Goal: Task Accomplishment & Management: Manage account settings

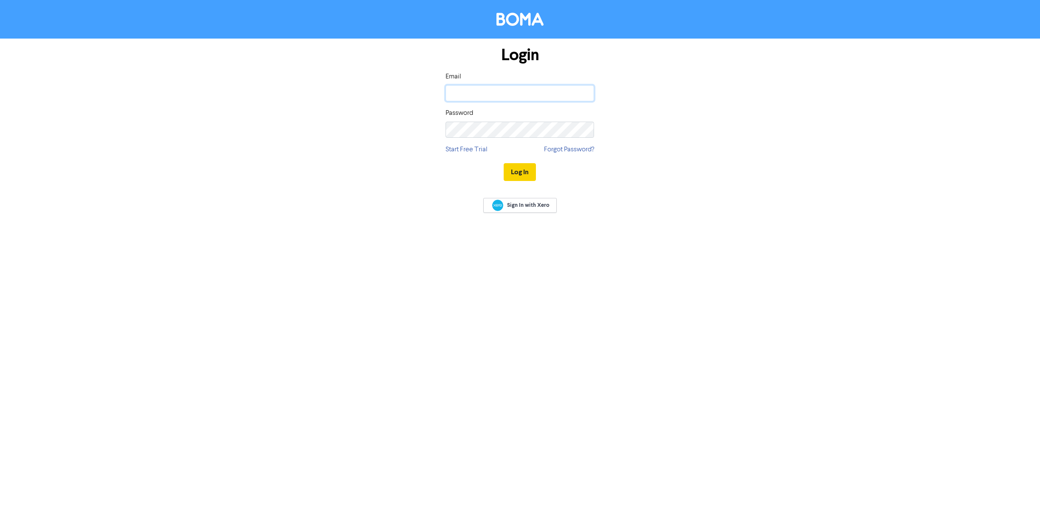
type input "[PERSON_NAME][EMAIL_ADDRESS][DOMAIN_NAME]"
click at [512, 173] on button "Log In" at bounding box center [519, 172] width 32 height 18
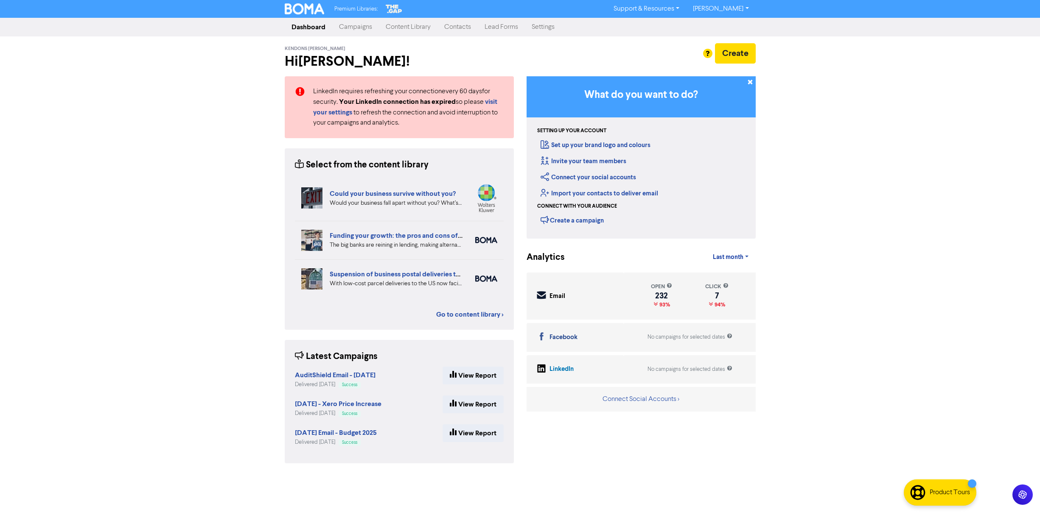
click at [355, 28] on link "Campaigns" at bounding box center [355, 27] width 47 height 17
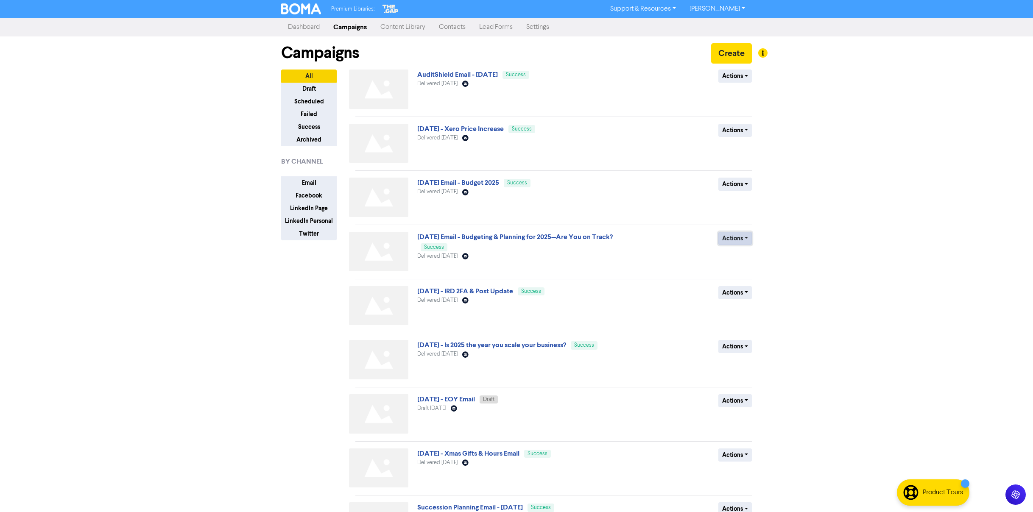
click at [740, 238] on button "Actions" at bounding box center [736, 238] width 34 height 13
click at [750, 253] on button "Duplicate" at bounding box center [752, 257] width 67 height 14
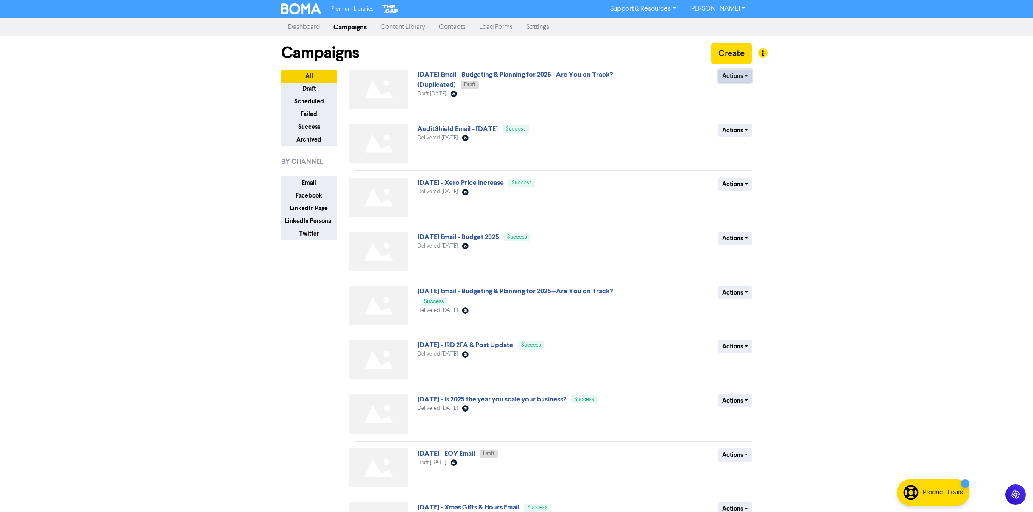
click at [730, 76] on button "Actions" at bounding box center [736, 76] width 34 height 13
click at [736, 118] on button "Rename" at bounding box center [752, 122] width 67 height 14
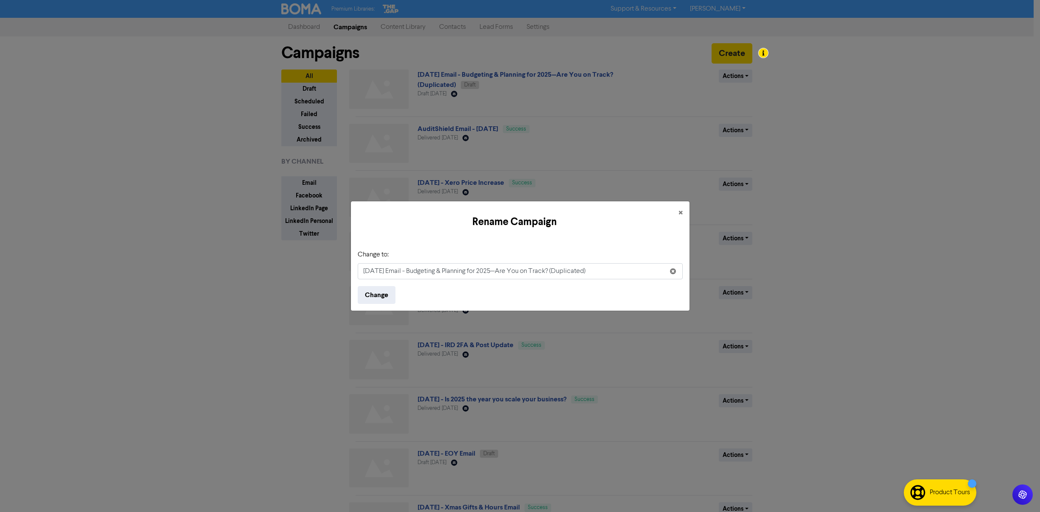
drag, startPoint x: 374, startPoint y: 271, endPoint x: 364, endPoint y: 271, distance: 10.2
click at [364, 271] on input "[DATE] Email - Budgeting & Planning for 2025—Are You on Track? (Duplicated)" at bounding box center [520, 271] width 325 height 16
drag, startPoint x: 411, startPoint y: 272, endPoint x: 610, endPoint y: 282, distance: 199.6
click at [610, 282] on form "Change to: [DATE] Email - Budgeting & Planning for 2025—Are You on Track? (Dupl…" at bounding box center [520, 277] width 325 height 54
type input "[DATE] Email - One Week Business Diagnostic"
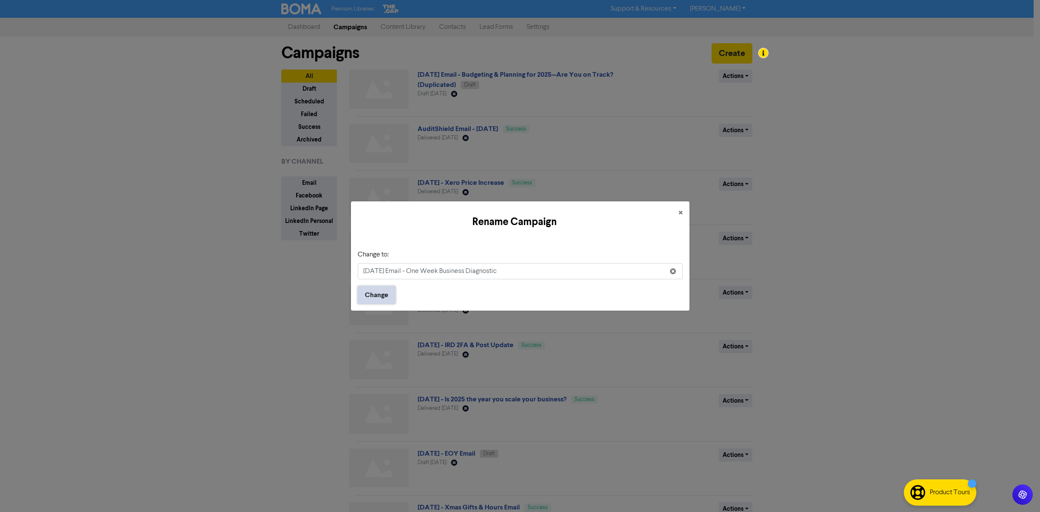
click at [378, 299] on button "Change" at bounding box center [377, 295] width 38 height 18
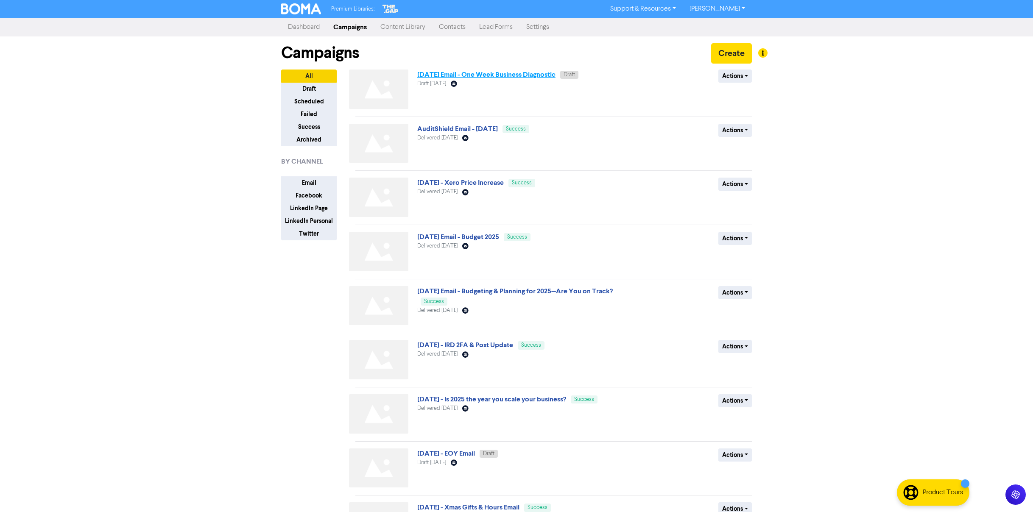
click at [472, 70] on link "[DATE] Email - One Week Business Diagnostic" at bounding box center [486, 74] width 138 height 8
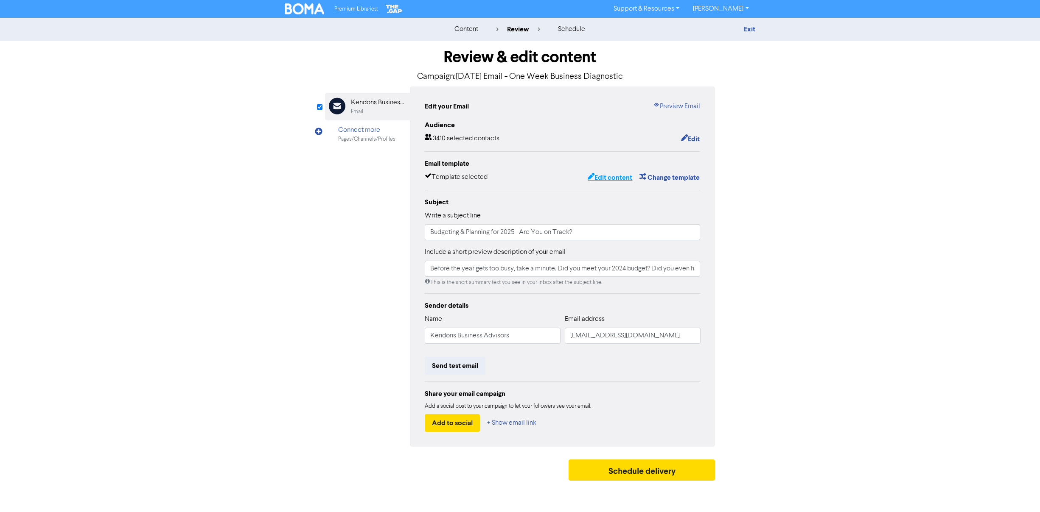
click at [622, 174] on button "Edit content" at bounding box center [609, 177] width 45 height 11
